Goal: Information Seeking & Learning: Learn about a topic

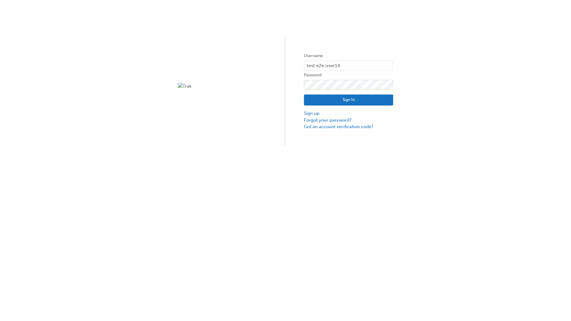
type input "test.e2e.user14"
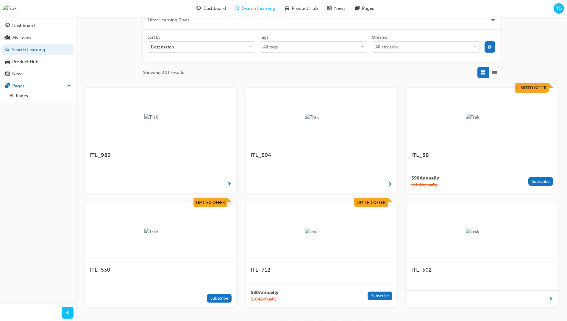
scroll to position [107, 0]
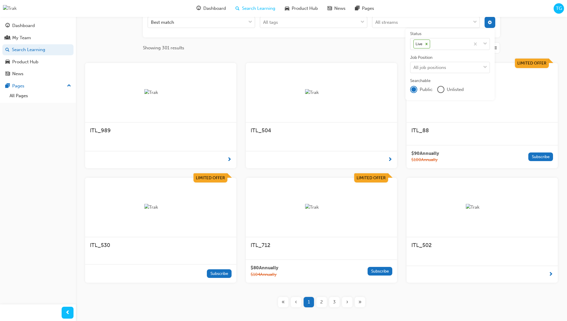
click at [376, 25] on input "Streams All streams" at bounding box center [375, 22] width 1 height 5
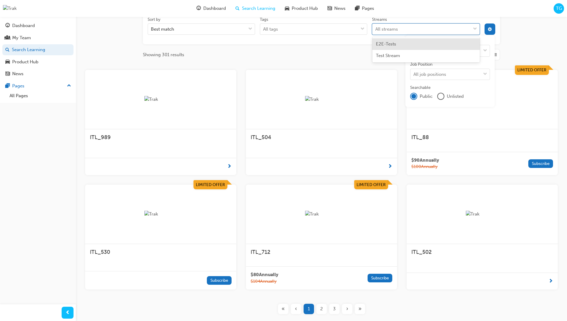
click at [376, 29] on input "Streams option E2E-Tests focused, 1 of 2. 2 results available. Use Up and Down …" at bounding box center [375, 28] width 1 height 5
click at [379, 29] on input "Streams 0 results available for search term P. Select is focused ,type to refin…" at bounding box center [377, 28] width 4 height 5
